Goal: Transaction & Acquisition: Subscribe to service/newsletter

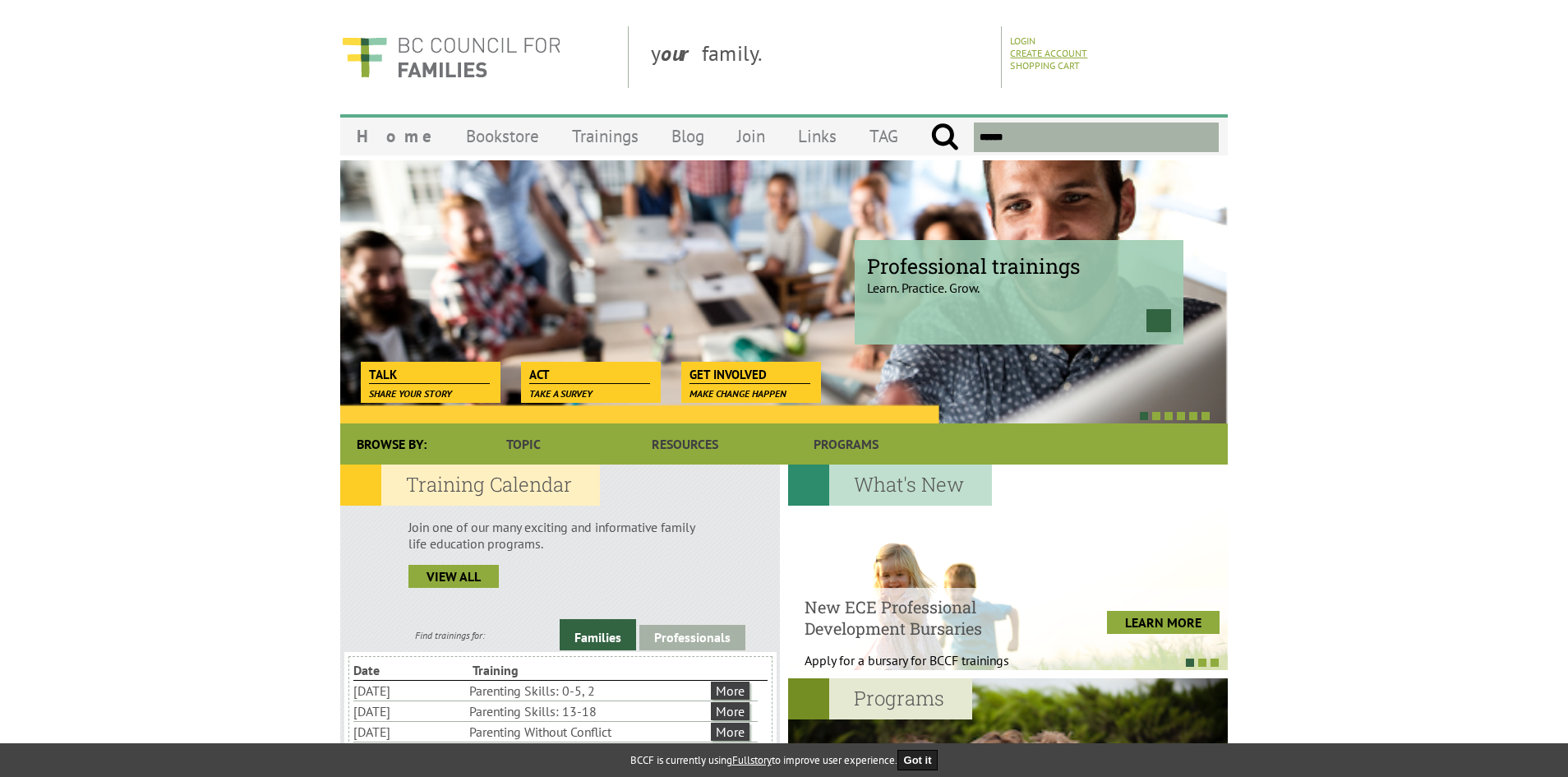
click at [1029, 53] on link "Create Account" at bounding box center [1048, 53] width 77 height 13
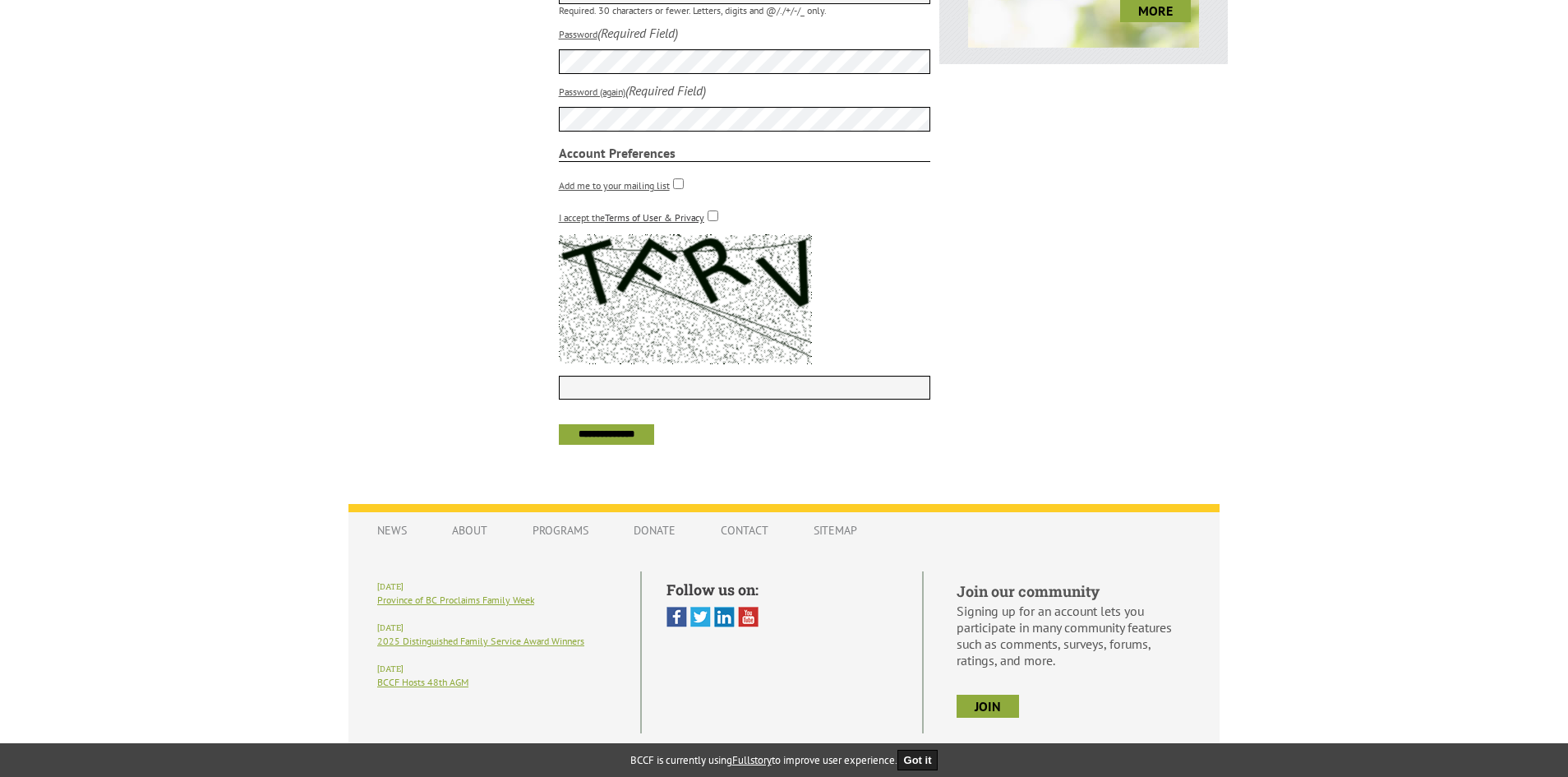
scroll to position [859, 0]
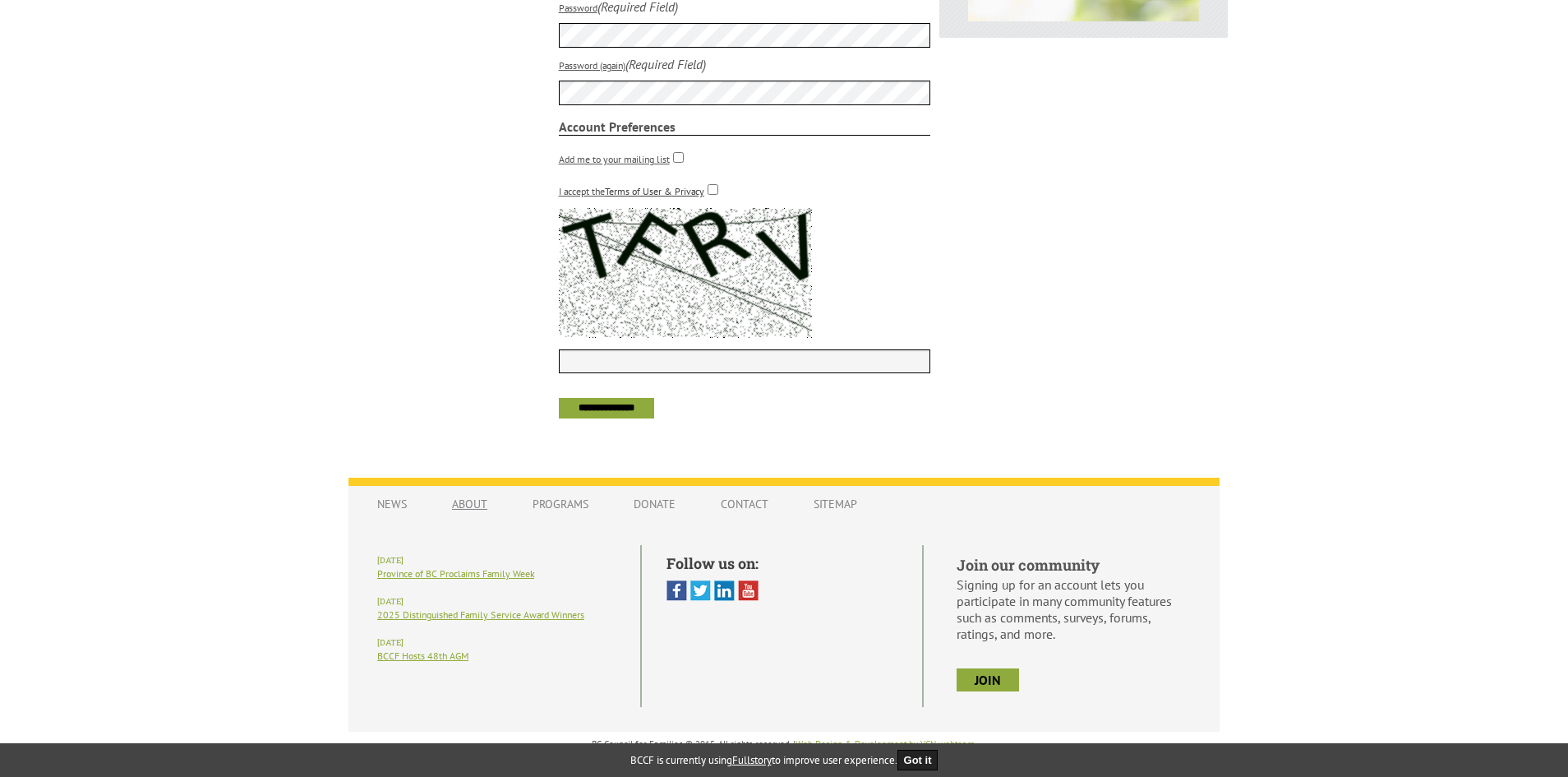
click at [485, 509] on link "About" at bounding box center [469, 503] width 69 height 31
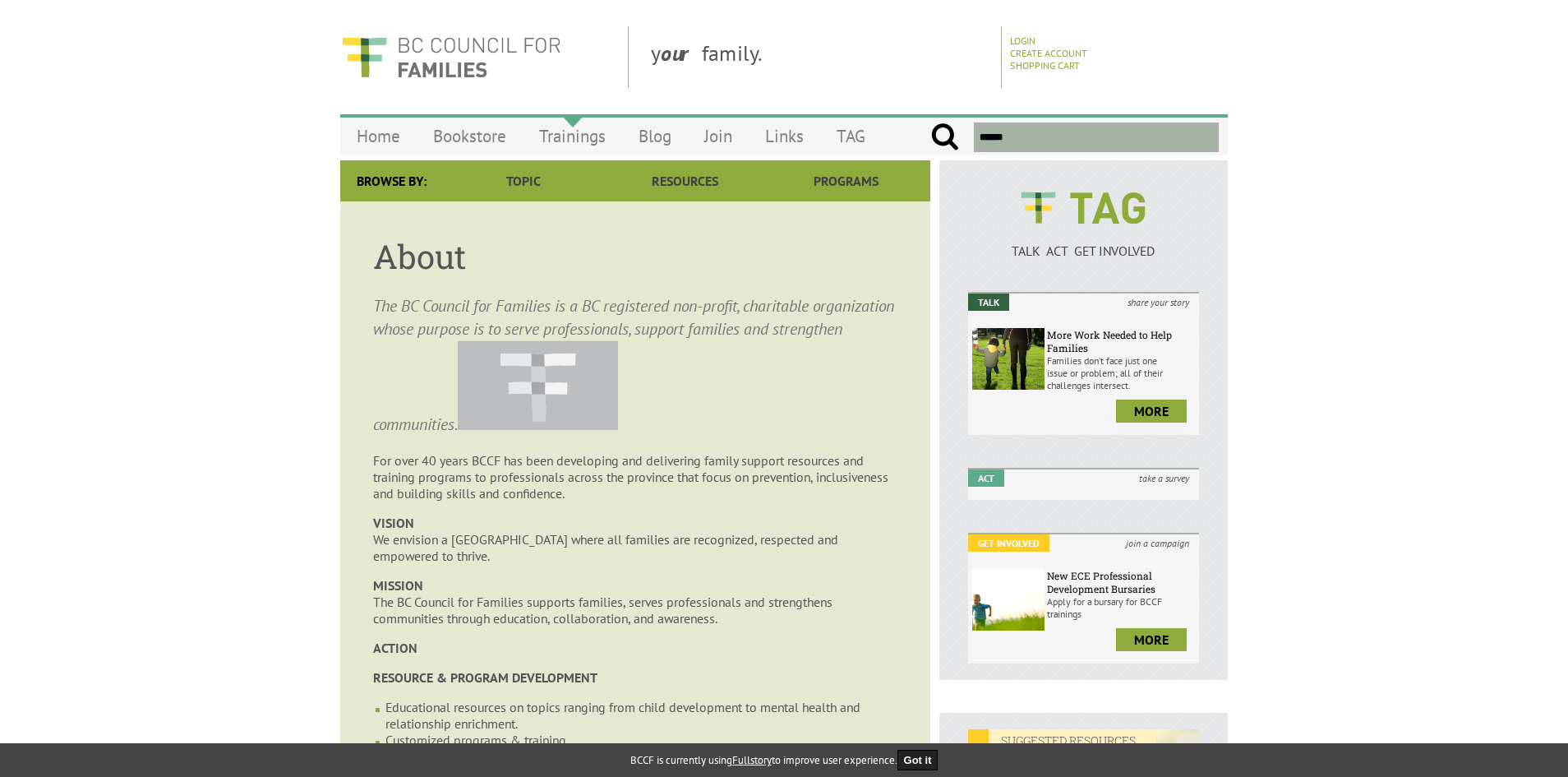
click at [579, 141] on link "Trainings" at bounding box center [572, 136] width 99 height 39
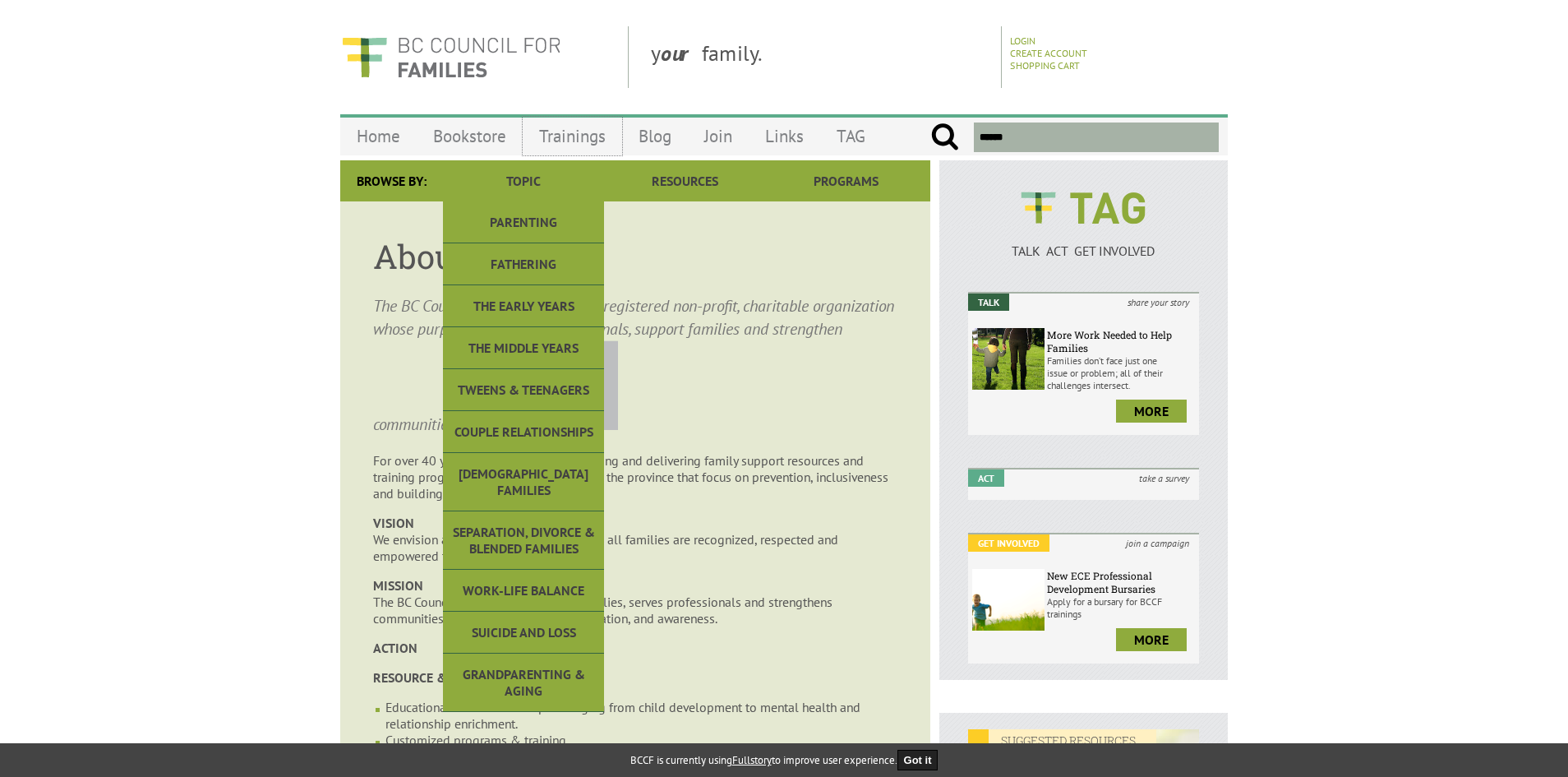
scroll to position [18, 0]
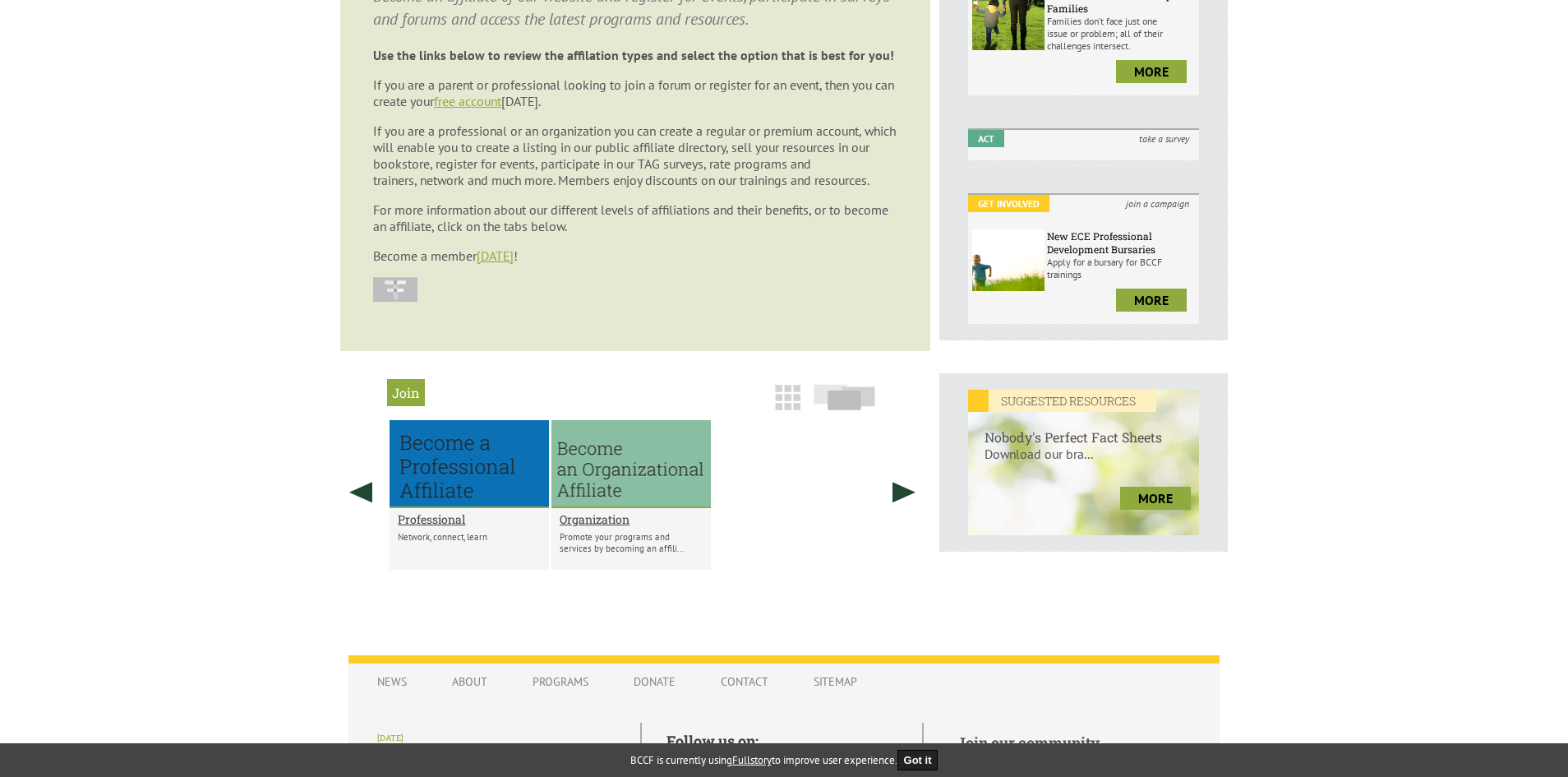
scroll to position [411, 0]
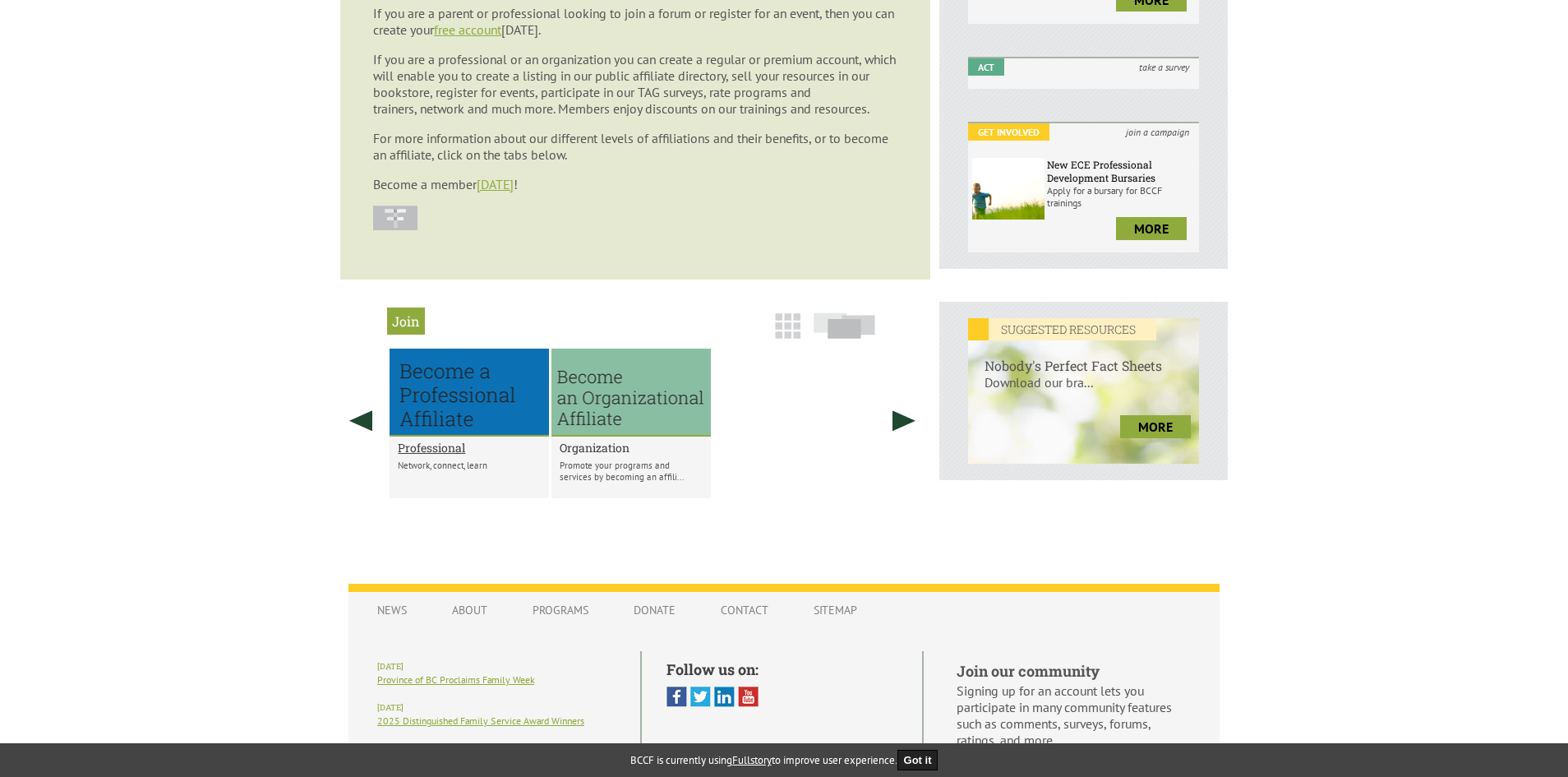
click at [597, 445] on h2 "Organization" at bounding box center [631, 447] width 143 height 15
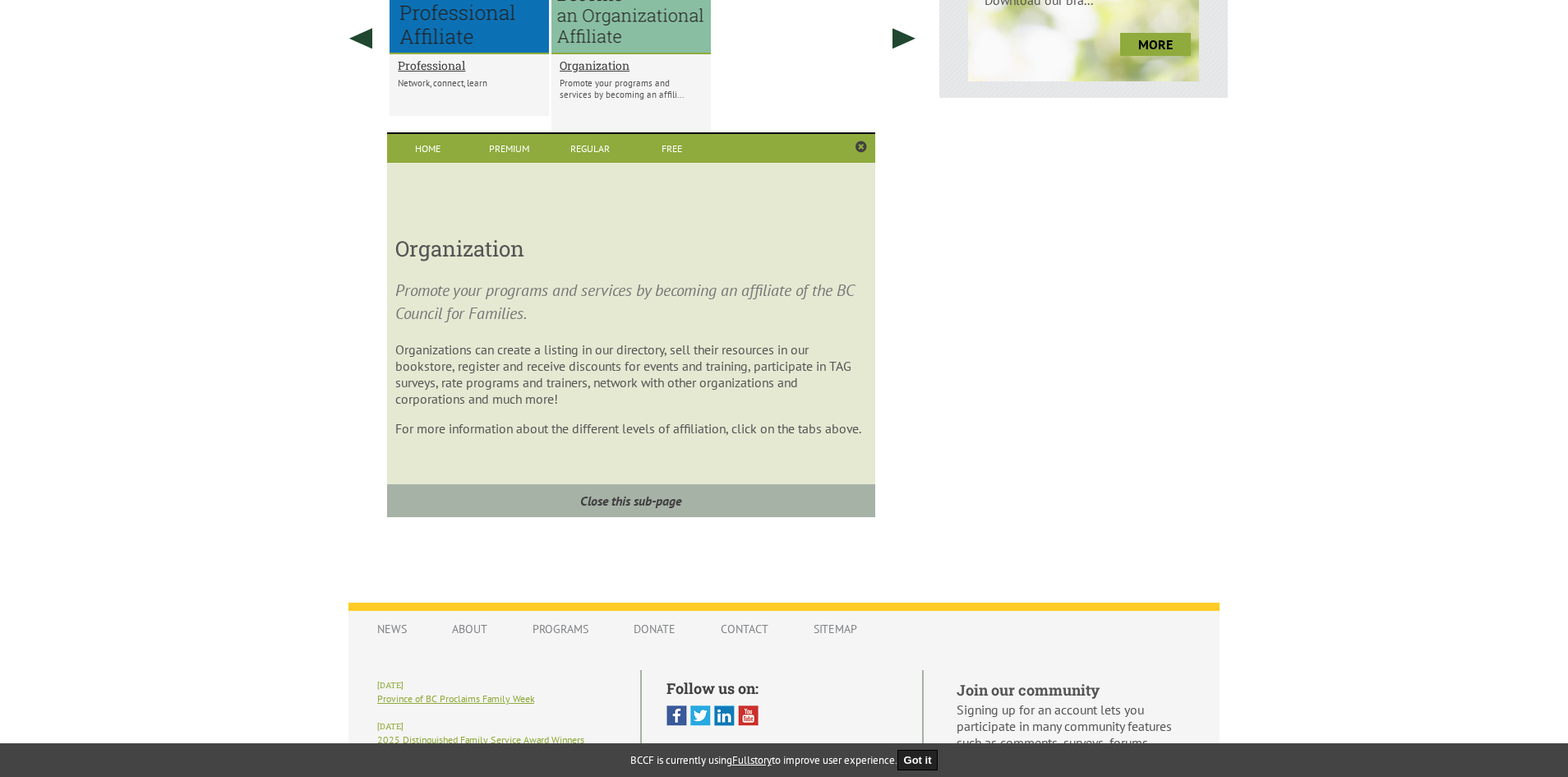
scroll to position [794, 0]
click at [508, 142] on link "Premium" at bounding box center [509, 147] width 81 height 29
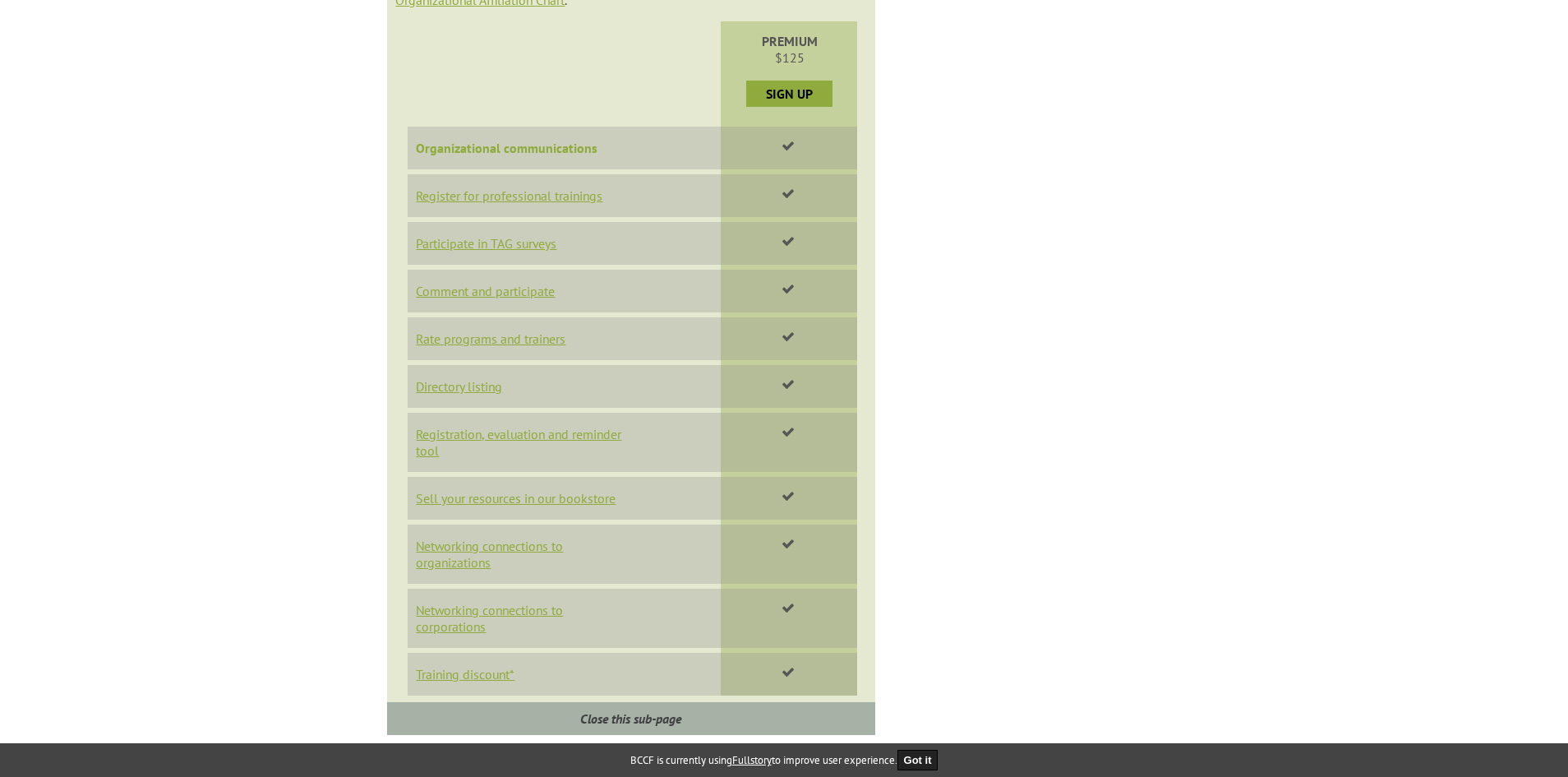
scroll to position [876, 0]
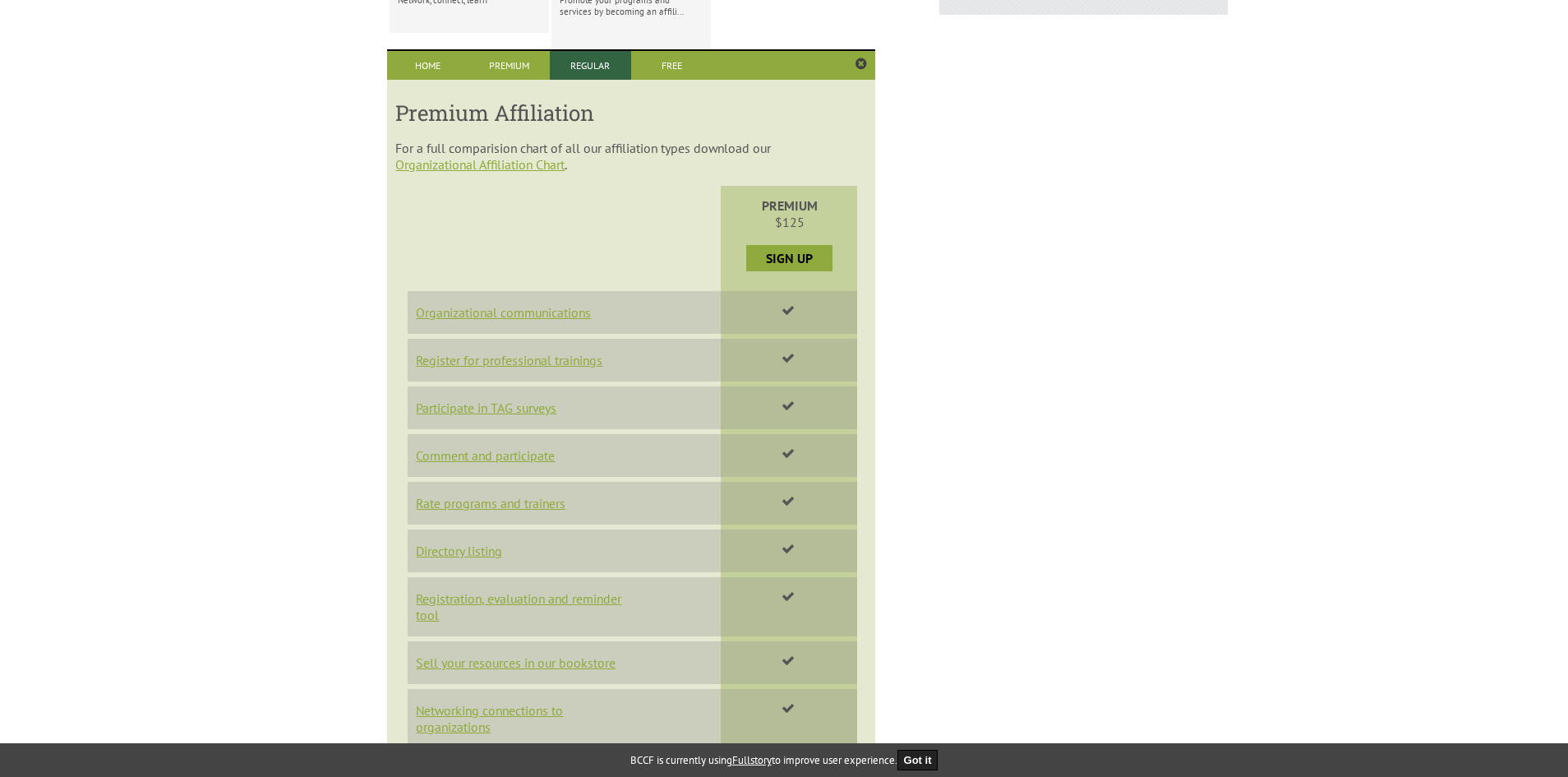
click at [567, 69] on link "Regular" at bounding box center [590, 65] width 81 height 29
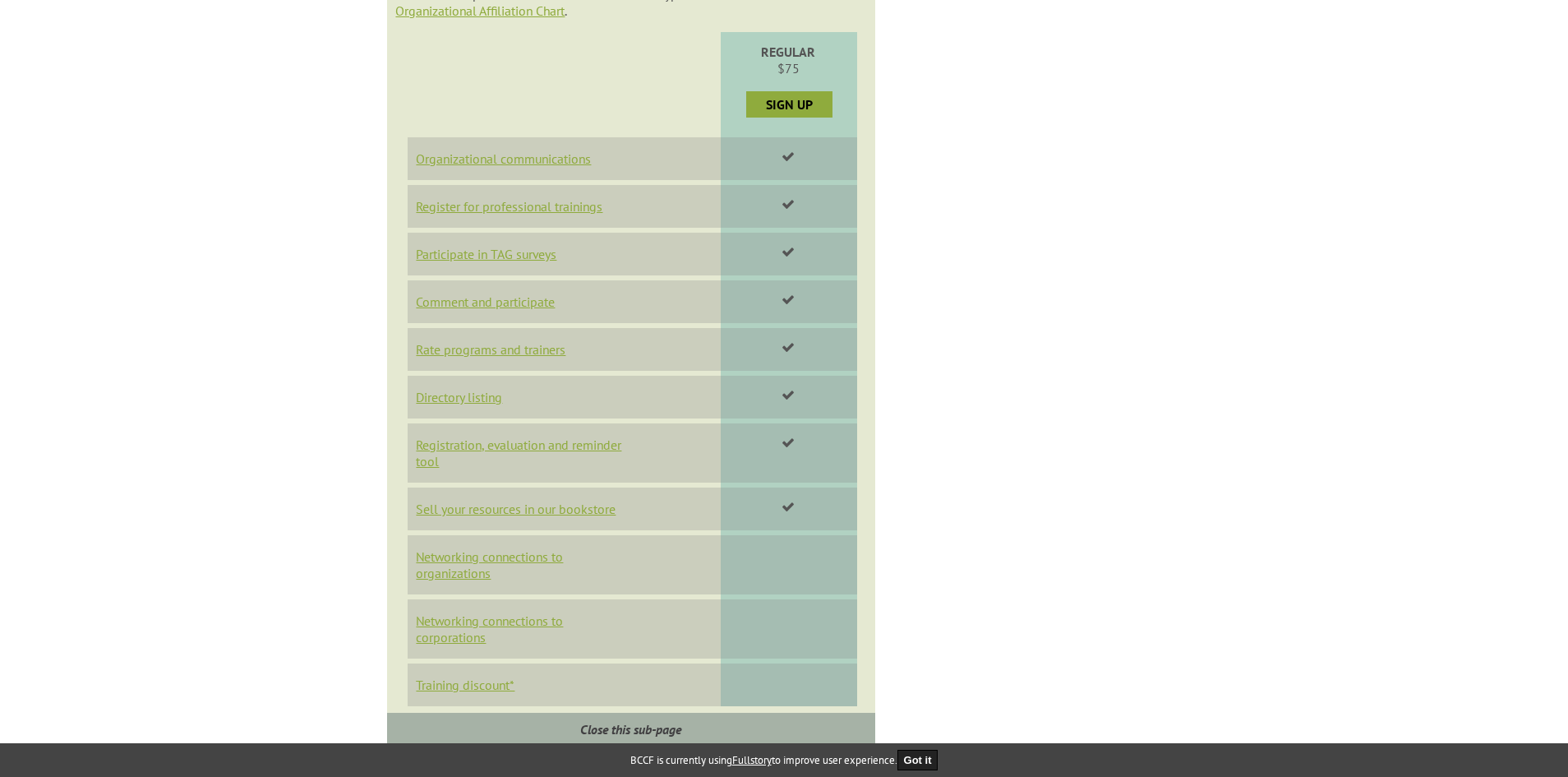
scroll to position [712, 0]
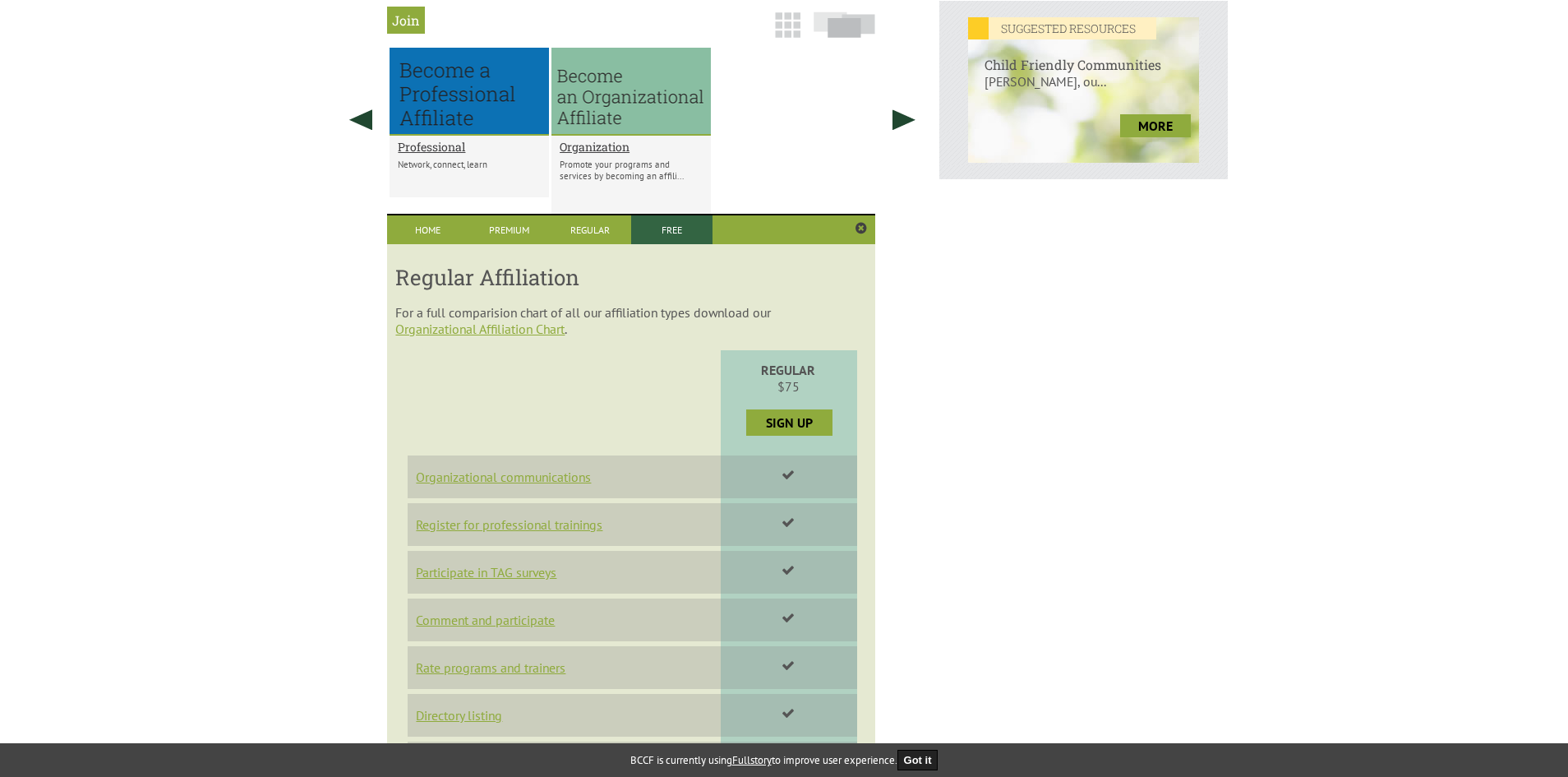
click at [683, 240] on link "Free" at bounding box center [672, 230] width 81 height 29
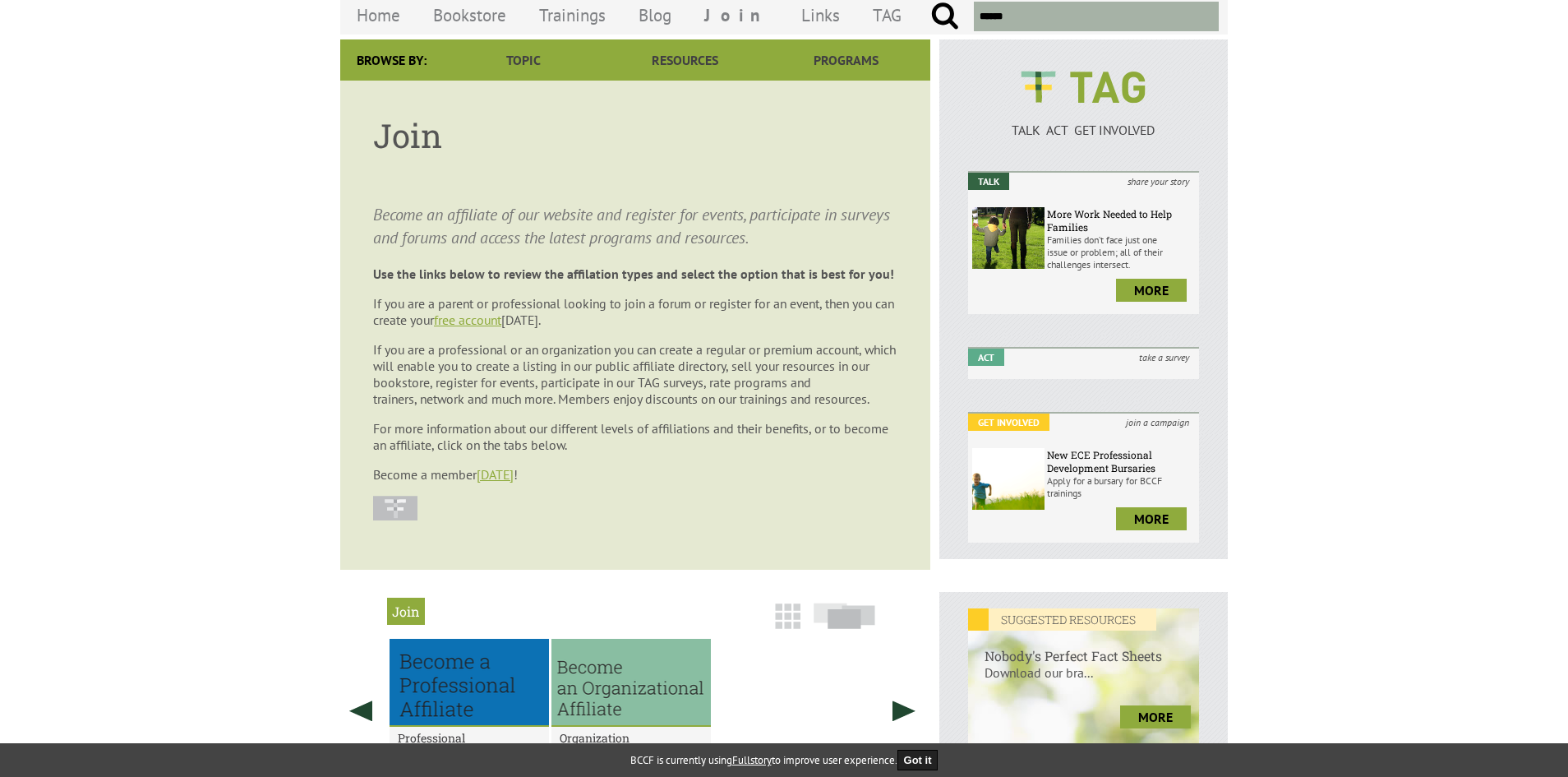
scroll to position [0, 0]
